Goal: Download file/media

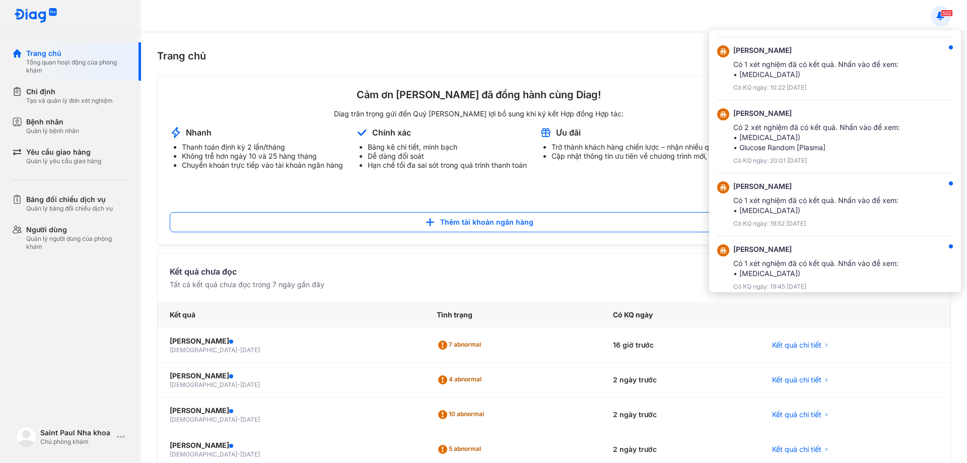
scroll to position [829, 0]
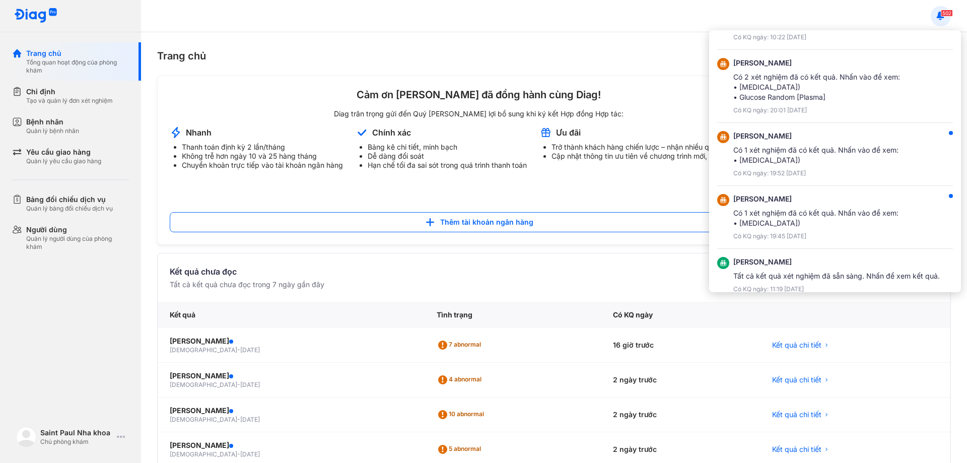
click at [395, 275] on div at bounding box center [483, 231] width 967 height 463
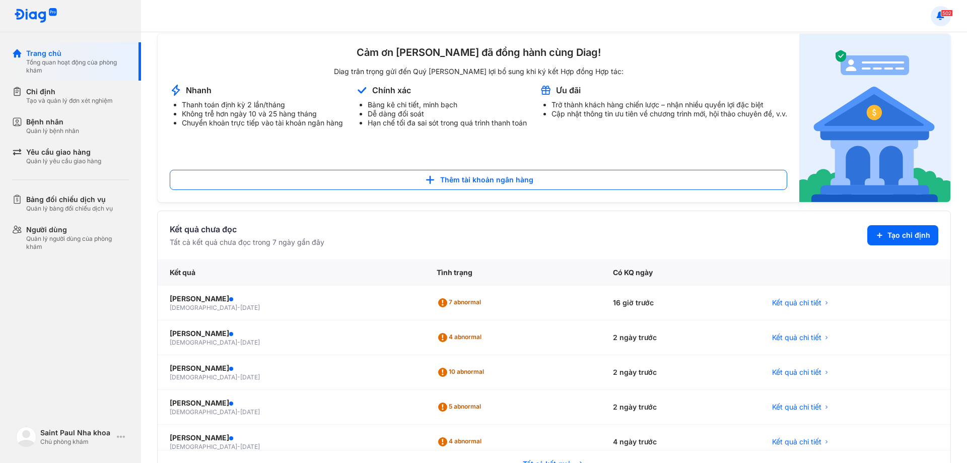
scroll to position [208, 0]
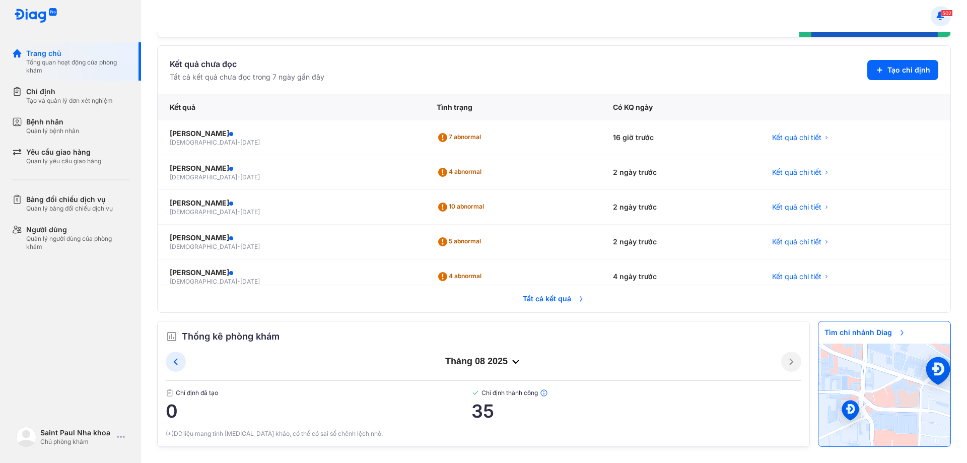
click at [940, 15] on use at bounding box center [941, 15] width 8 height 8
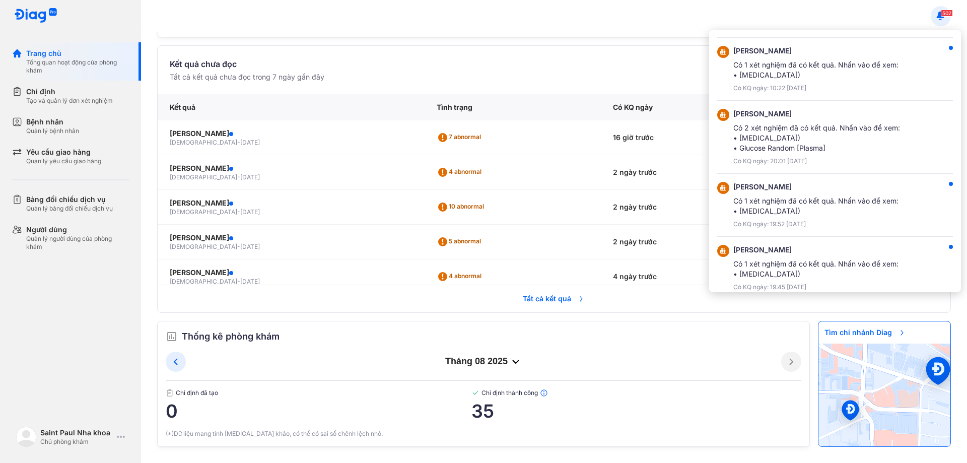
scroll to position [778, 0]
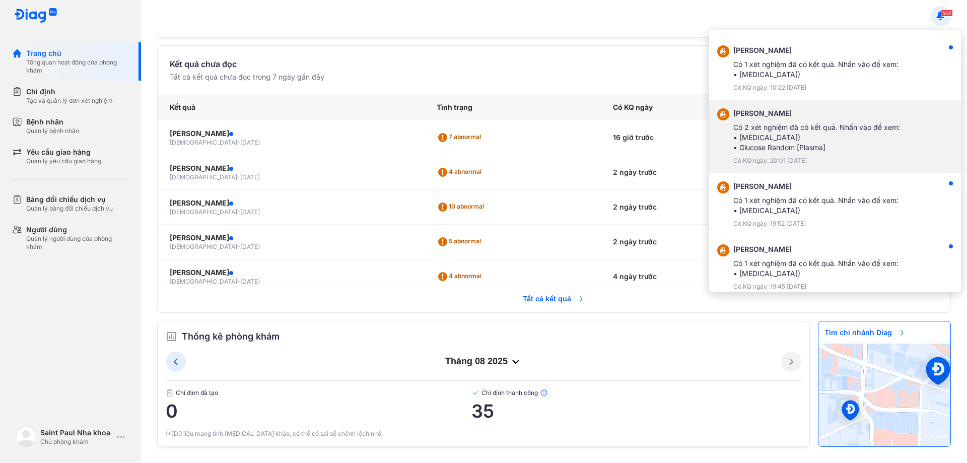
click at [795, 153] on div "TRẦN THỊ KỲ Có 2 xét nghiệm đã có kết quả. Nhấn vào để xem: • Complete Blood Co…" at bounding box center [817, 136] width 167 height 56
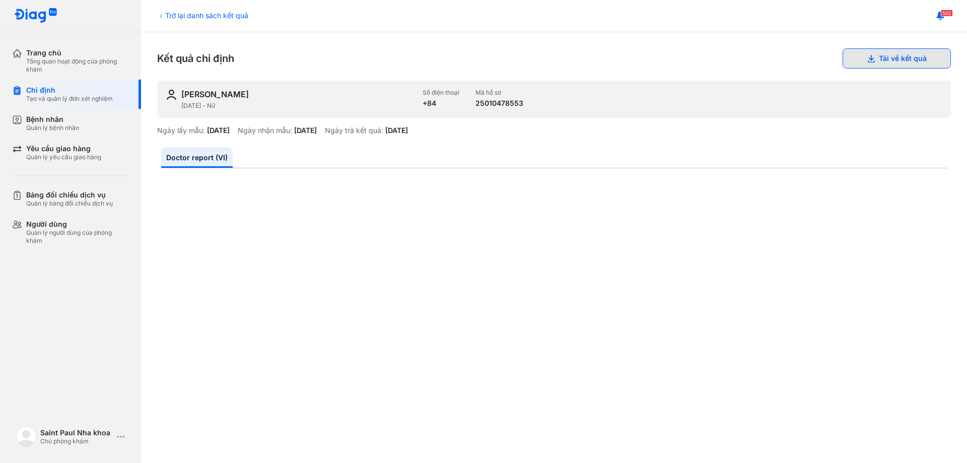
click at [871, 68] on button "Tải về kết quả" at bounding box center [897, 58] width 108 height 20
click at [937, 18] on use at bounding box center [941, 15] width 8 height 8
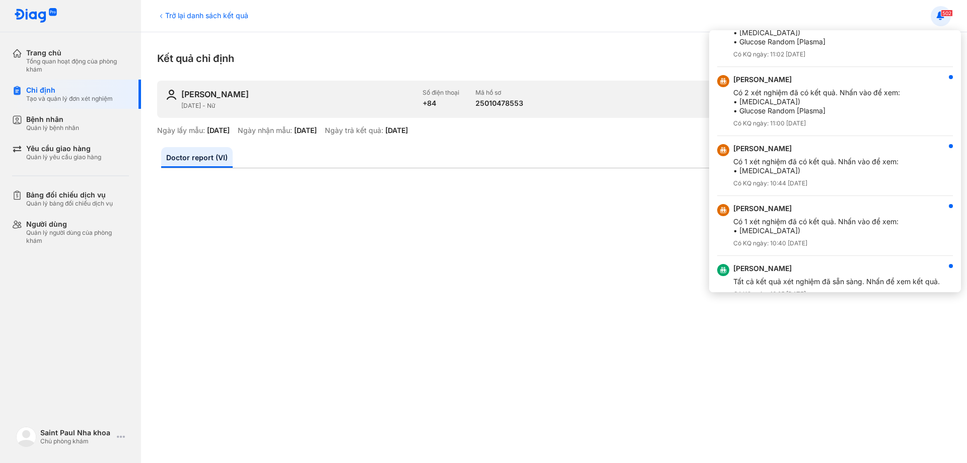
scroll to position [1151, 0]
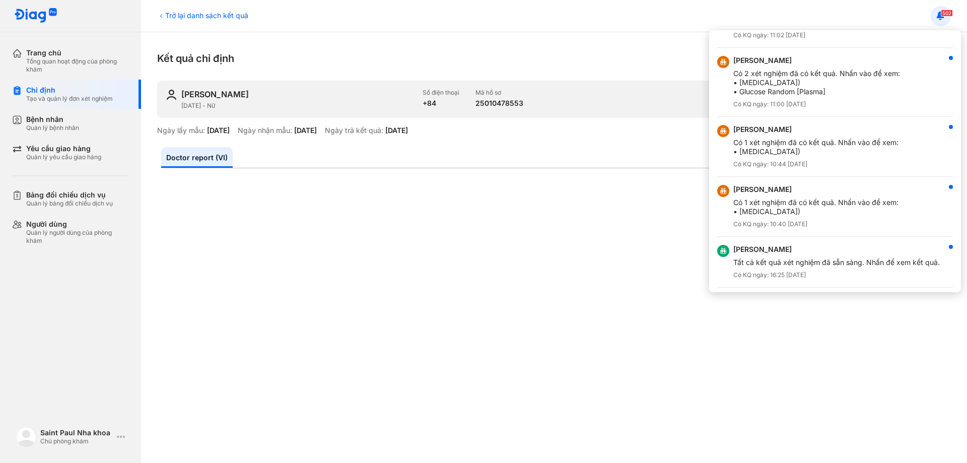
click at [665, 159] on div at bounding box center [483, 231] width 967 height 463
